Goal: Information Seeking & Learning: Learn about a topic

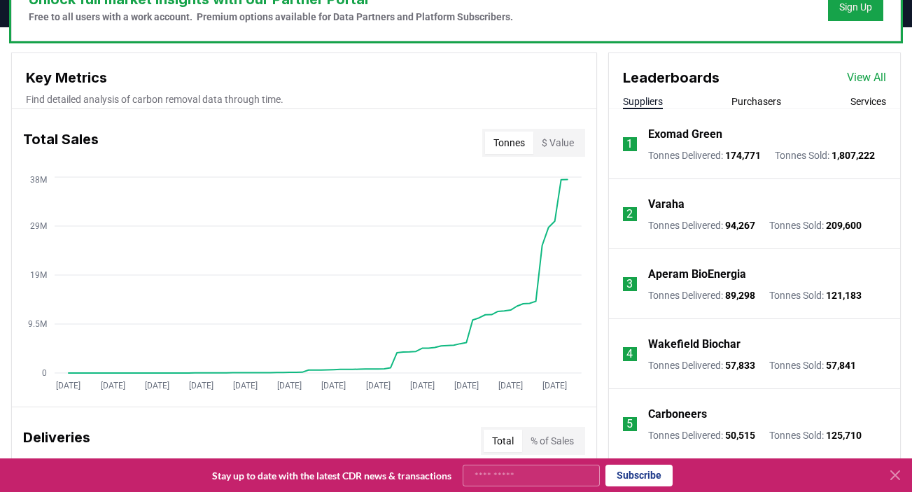
scroll to position [448, 0]
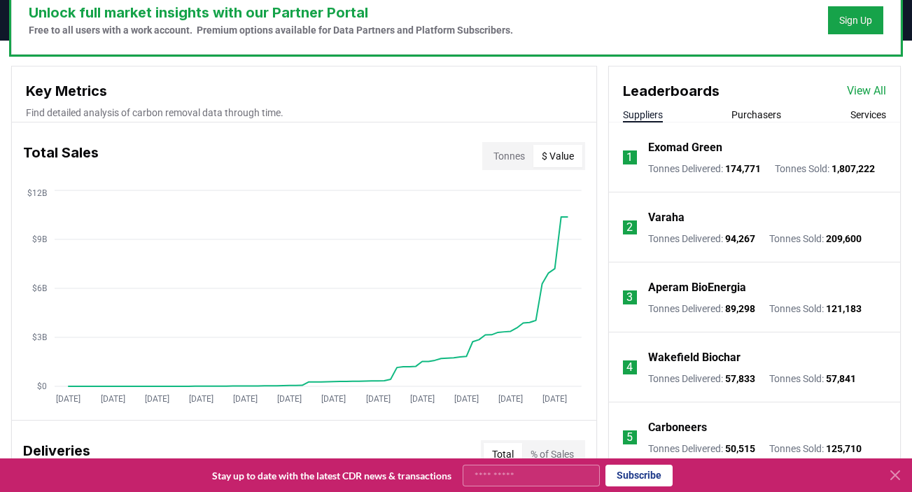
click at [563, 157] on button "$ Value" at bounding box center [557, 156] width 49 height 22
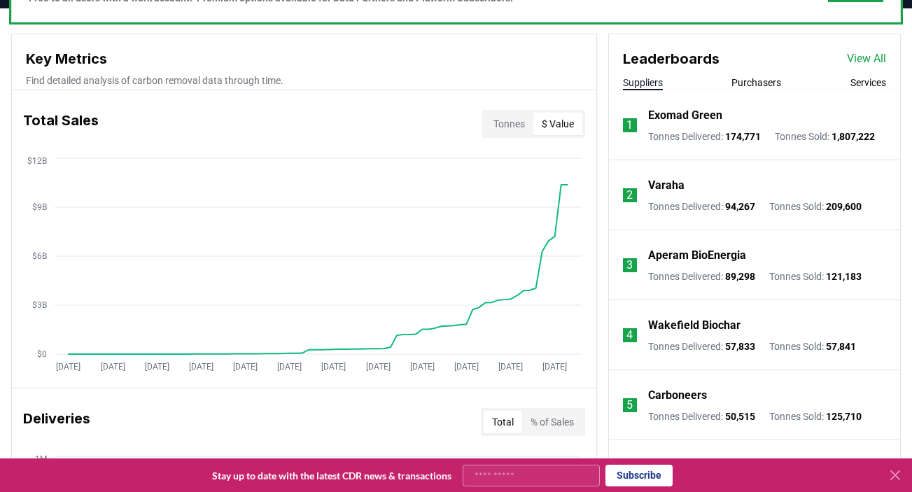
scroll to position [479, 0]
click at [555, 201] on icon "[DATE] [DATE] [DATE] [DATE] [DATE] [DATE] [DATE] [DATE] [DATE] [DATE] [DATE] [D…" at bounding box center [298, 267] width 573 height 224
click at [757, 76] on button "Purchasers" at bounding box center [756, 83] width 50 height 14
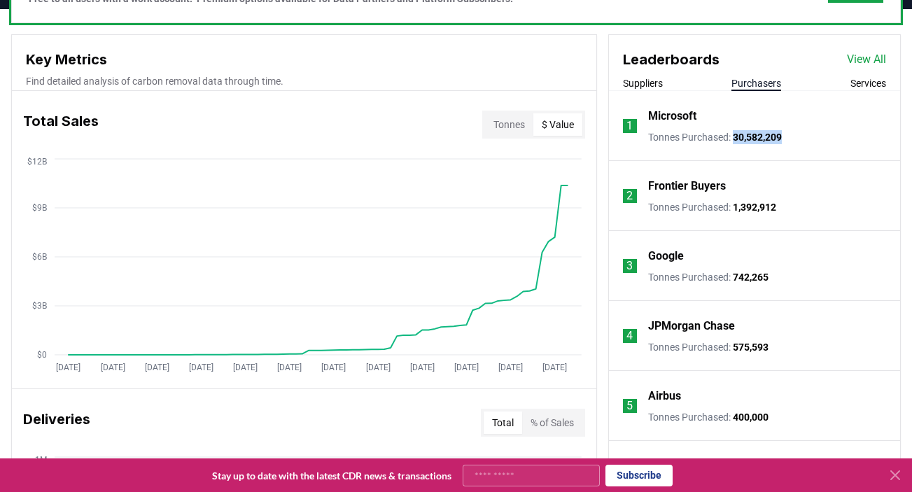
drag, startPoint x: 739, startPoint y: 135, endPoint x: 829, endPoint y: 134, distance: 89.6
click at [829, 134] on li "1 Microsoft Tonnes Purchased : 30,582,209" at bounding box center [754, 126] width 291 height 70
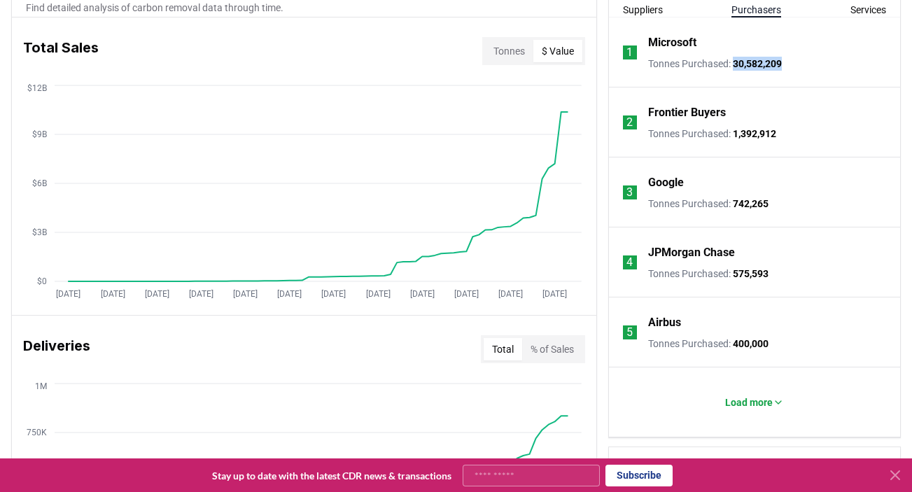
scroll to position [565, 0]
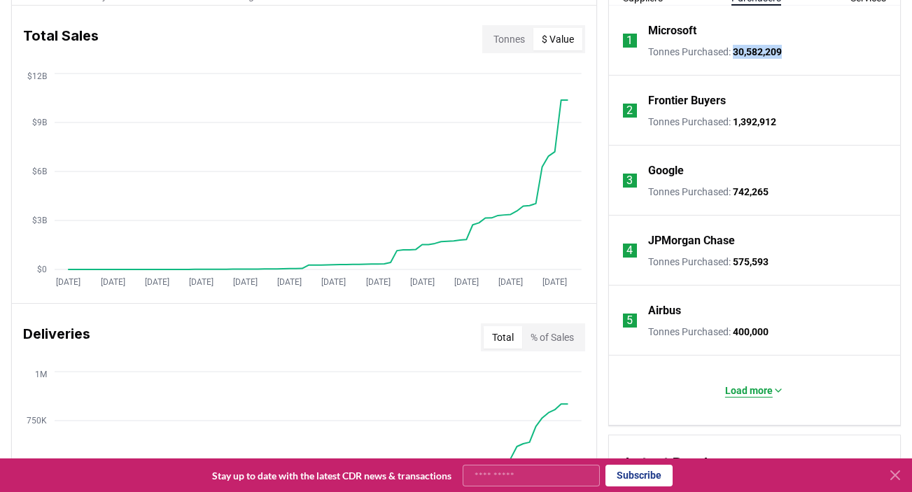
click at [745, 391] on p "Load more" at bounding box center [749, 391] width 48 height 14
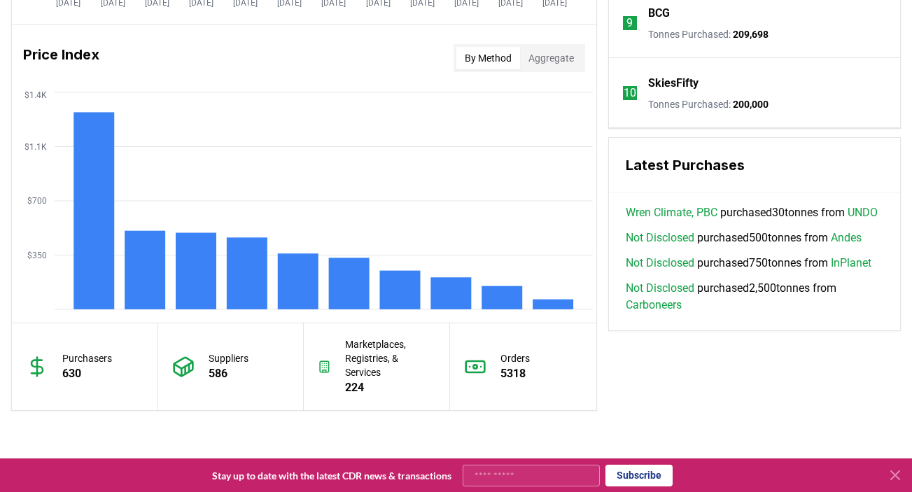
scroll to position [1256, 0]
